Goal: Find specific page/section: Find specific page/section

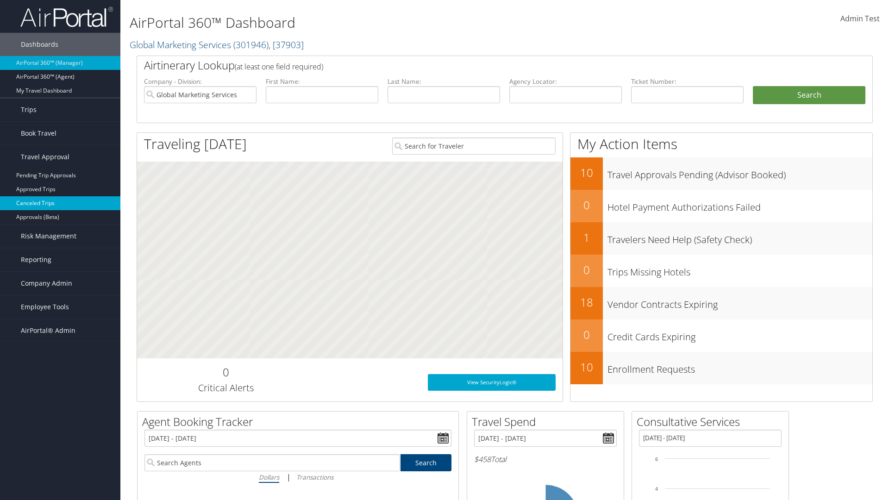
click at [60, 203] on link "Canceled Trips" at bounding box center [60, 203] width 120 height 14
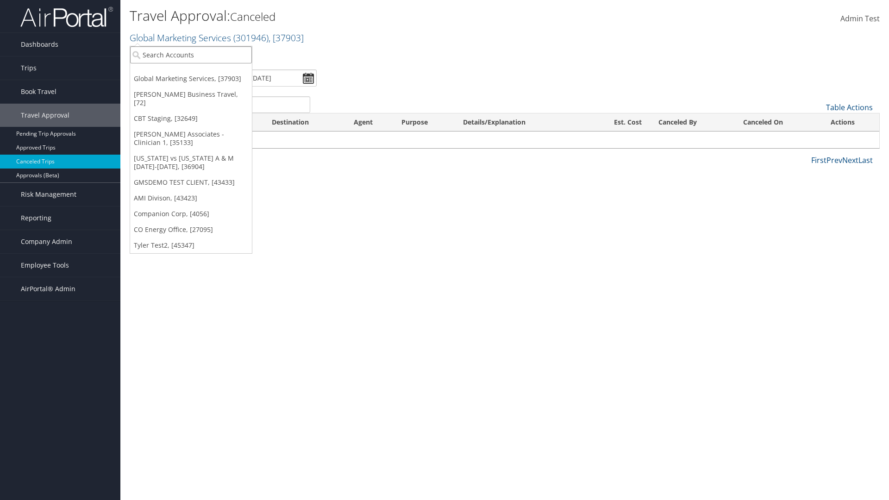
click at [191, 55] on input "search" at bounding box center [191, 54] width 122 height 17
type input "[PERSON_NAME] Business Travel"
click at [204, 72] on div "Christopherson Business Travel (C10001), [72]" at bounding box center [204, 72] width 158 height 8
